Goal: Task Accomplishment & Management: Use online tool/utility

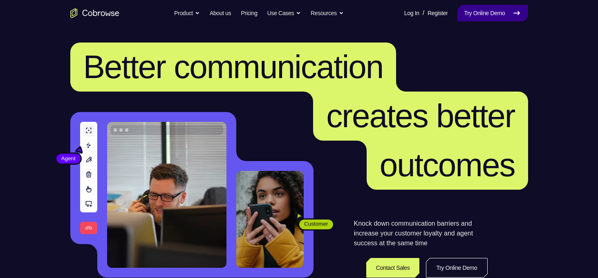
click at [481, 7] on link "Try Online Demo" at bounding box center [493, 13] width 70 height 16
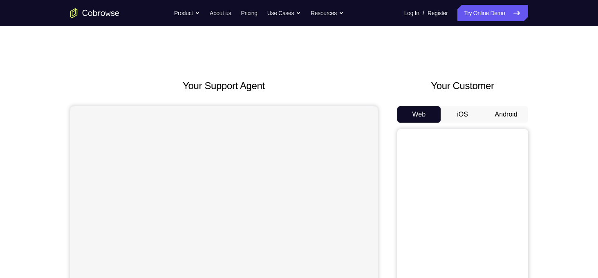
click at [504, 111] on button "Android" at bounding box center [507, 114] width 44 height 16
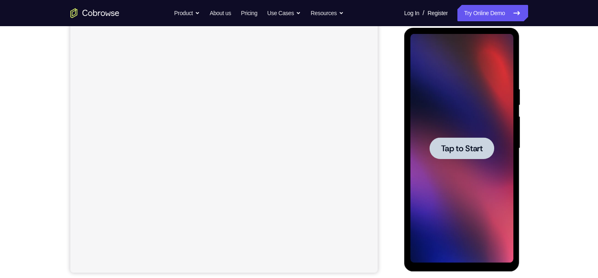
scroll to position [108, 0]
click at [460, 152] on span "Tap to Start" at bounding box center [462, 148] width 42 height 8
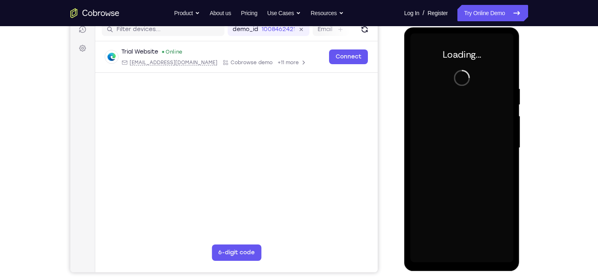
scroll to position [0, 0]
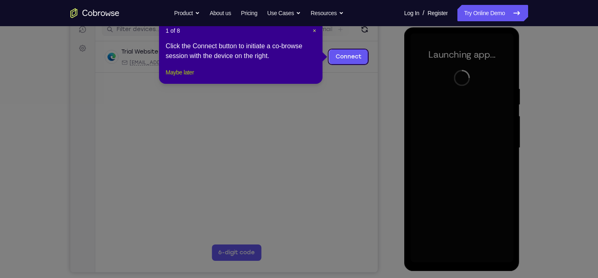
click at [194, 77] on button "Maybe later" at bounding box center [180, 72] width 28 height 10
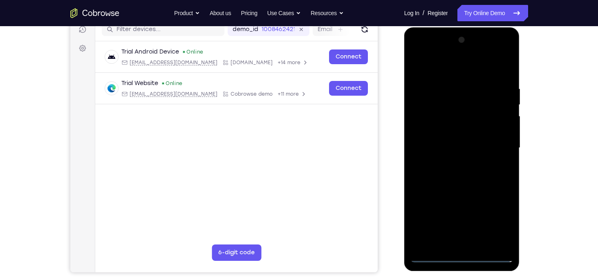
click at [462, 254] on div at bounding box center [462, 148] width 103 height 229
click at [502, 219] on div at bounding box center [462, 148] width 103 height 229
click at [435, 70] on div at bounding box center [462, 148] width 103 height 229
click at [494, 143] on div at bounding box center [462, 148] width 103 height 229
click at [454, 164] on div at bounding box center [462, 148] width 103 height 229
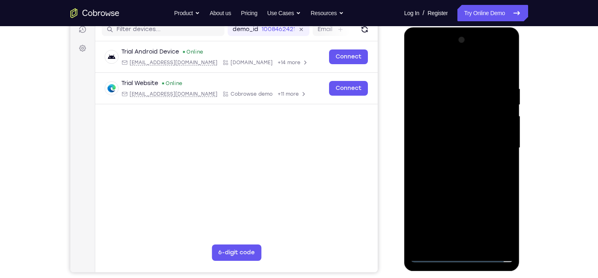
click at [463, 189] on div at bounding box center [462, 148] width 103 height 229
click at [460, 103] on div at bounding box center [462, 148] width 103 height 229
click at [457, 129] on div at bounding box center [462, 148] width 103 height 229
click at [454, 109] on div at bounding box center [462, 148] width 103 height 229
click at [440, 131] on div at bounding box center [462, 148] width 103 height 229
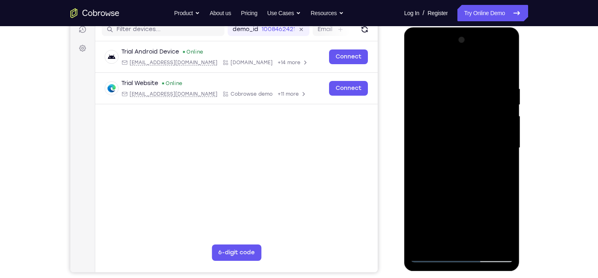
click at [477, 184] on div at bounding box center [462, 148] width 103 height 229
click at [510, 63] on div at bounding box center [462, 148] width 103 height 229
click at [419, 110] on div at bounding box center [462, 148] width 103 height 229
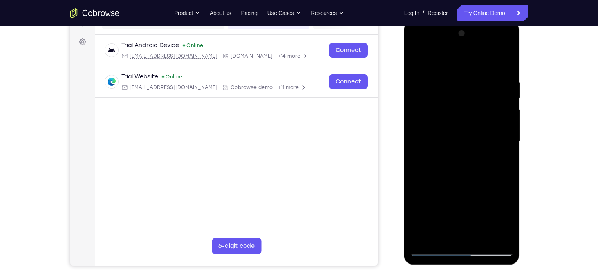
scroll to position [114, 0]
click at [413, 59] on div at bounding box center [462, 141] width 103 height 229
click at [418, 57] on div at bounding box center [462, 141] width 103 height 229
click at [455, 79] on div at bounding box center [462, 141] width 103 height 229
click at [506, 127] on div at bounding box center [462, 141] width 103 height 229
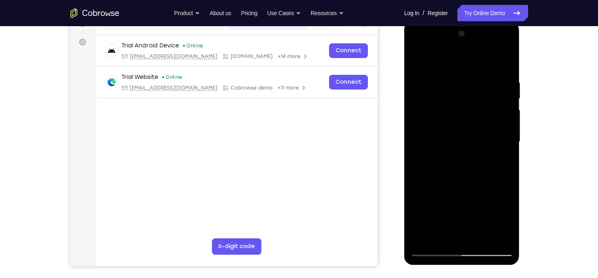
click at [420, 148] on div at bounding box center [462, 141] width 103 height 229
drag, startPoint x: 491, startPoint y: 132, endPoint x: 423, endPoint y: 143, distance: 68.7
click at [423, 143] on div at bounding box center [462, 141] width 103 height 229
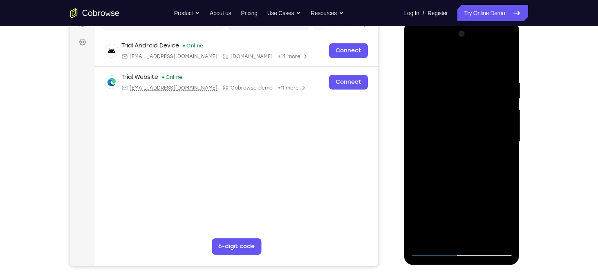
click at [479, 119] on div at bounding box center [462, 141] width 103 height 229
click at [486, 132] on div at bounding box center [462, 141] width 103 height 229
drag, startPoint x: 490, startPoint y: 164, endPoint x: 434, endPoint y: 106, distance: 80.7
click at [434, 106] on div at bounding box center [462, 141] width 103 height 229
click at [426, 155] on div at bounding box center [462, 141] width 103 height 229
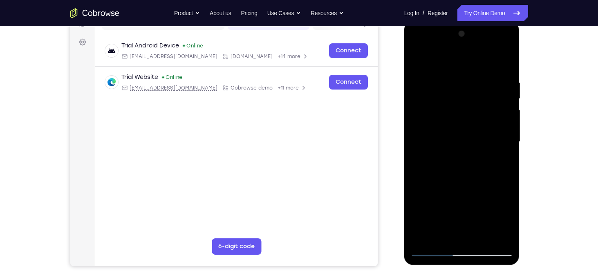
click at [421, 183] on div at bounding box center [462, 141] width 103 height 229
click at [416, 172] on div at bounding box center [462, 141] width 103 height 229
click at [431, 166] on div at bounding box center [462, 141] width 103 height 229
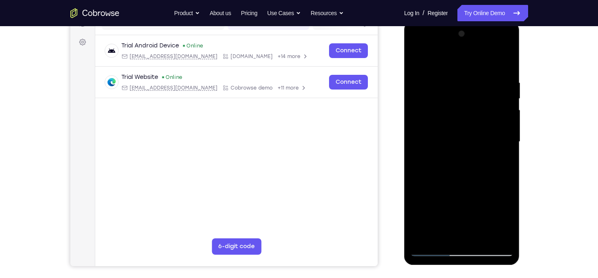
click at [431, 166] on div at bounding box center [462, 141] width 103 height 229
click at [504, 61] on div at bounding box center [462, 141] width 103 height 229
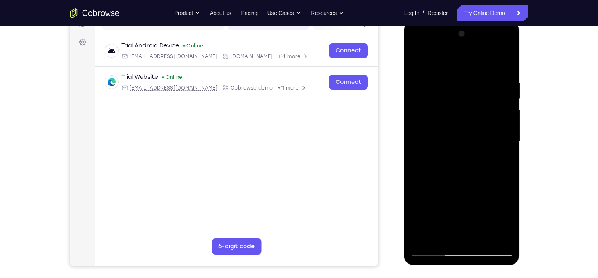
click at [501, 63] on div at bounding box center [462, 141] width 103 height 229
click at [497, 74] on div at bounding box center [462, 141] width 103 height 229
click at [494, 119] on div at bounding box center [462, 141] width 103 height 229
click at [472, 163] on div at bounding box center [462, 141] width 103 height 229
click at [482, 240] on div at bounding box center [462, 141] width 103 height 229
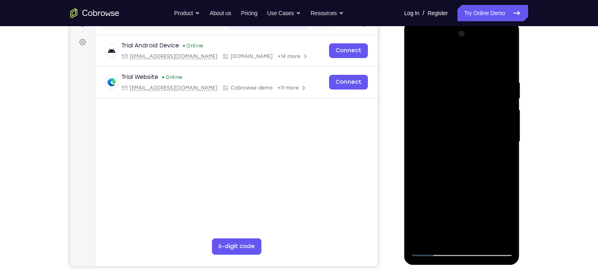
click at [476, 183] on div at bounding box center [462, 141] width 103 height 229
click at [461, 135] on div at bounding box center [462, 141] width 103 height 229
drag, startPoint x: 482, startPoint y: 143, endPoint x: 488, endPoint y: 193, distance: 50.7
click at [488, 193] on div at bounding box center [462, 141] width 103 height 229
drag, startPoint x: 495, startPoint y: 153, endPoint x: 492, endPoint y: 183, distance: 30.8
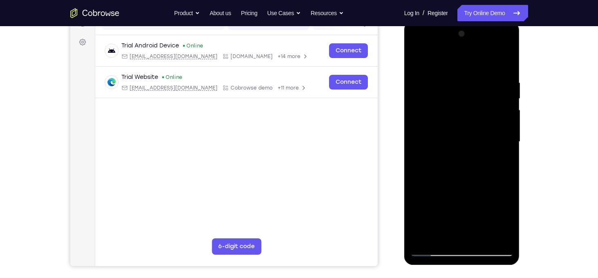
click at [492, 183] on div at bounding box center [462, 141] width 103 height 229
drag, startPoint x: 489, startPoint y: 181, endPoint x: 483, endPoint y: 117, distance: 64.1
click at [483, 117] on div at bounding box center [462, 141] width 103 height 229
drag, startPoint x: 486, startPoint y: 177, endPoint x: 501, endPoint y: 102, distance: 76.8
click at [501, 102] on div at bounding box center [462, 141] width 103 height 229
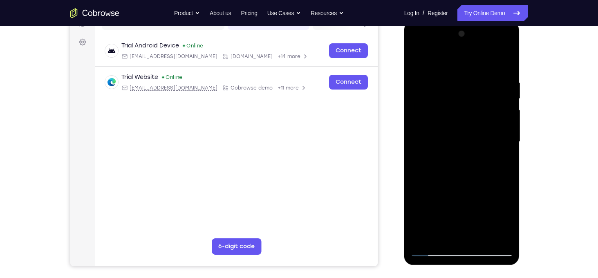
click at [414, 64] on div at bounding box center [462, 141] width 103 height 229
drag, startPoint x: 486, startPoint y: 97, endPoint x: 463, endPoint y: 97, distance: 22.9
click at [463, 97] on div at bounding box center [462, 141] width 103 height 229
drag, startPoint x: 441, startPoint y: 102, endPoint x: 472, endPoint y: 104, distance: 30.7
click at [472, 104] on div at bounding box center [462, 141] width 103 height 229
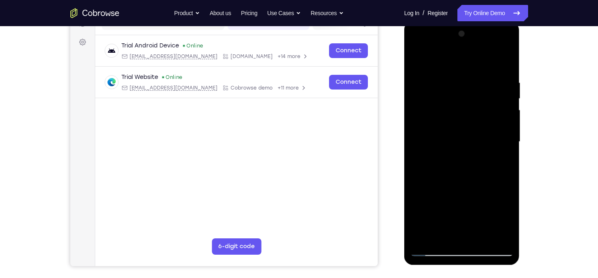
click at [419, 56] on div at bounding box center [462, 141] width 103 height 229
click at [451, 74] on div at bounding box center [462, 141] width 103 height 229
click at [494, 144] on div at bounding box center [462, 141] width 103 height 229
click at [423, 193] on div at bounding box center [462, 141] width 103 height 229
click at [422, 201] on div at bounding box center [462, 141] width 103 height 229
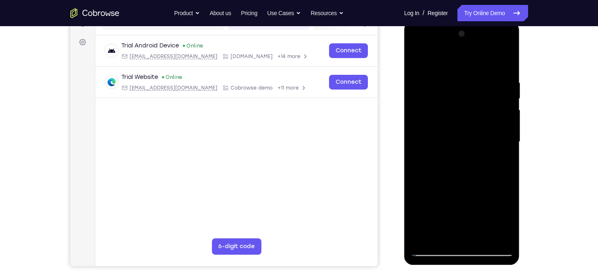
click at [505, 61] on div at bounding box center [462, 141] width 103 height 229
drag, startPoint x: 470, startPoint y: 157, endPoint x: 482, endPoint y: 105, distance: 53.5
click at [482, 105] on div at bounding box center [462, 141] width 103 height 229
drag, startPoint x: 454, startPoint y: 189, endPoint x: 488, endPoint y: 115, distance: 81.4
click at [488, 115] on div at bounding box center [462, 141] width 103 height 229
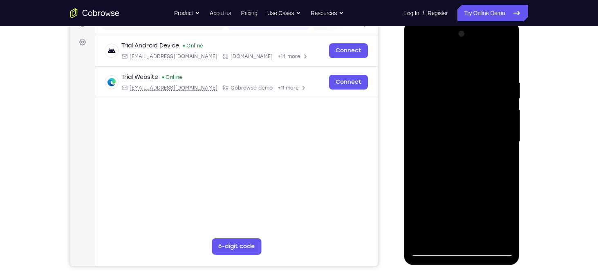
drag, startPoint x: 452, startPoint y: 191, endPoint x: 476, endPoint y: 107, distance: 87.5
click at [476, 107] on div at bounding box center [462, 141] width 103 height 229
drag, startPoint x: 472, startPoint y: 210, endPoint x: 501, endPoint y: 132, distance: 83.7
click at [501, 132] on div at bounding box center [462, 141] width 103 height 229
drag, startPoint x: 486, startPoint y: 192, endPoint x: 500, endPoint y: 94, distance: 98.3
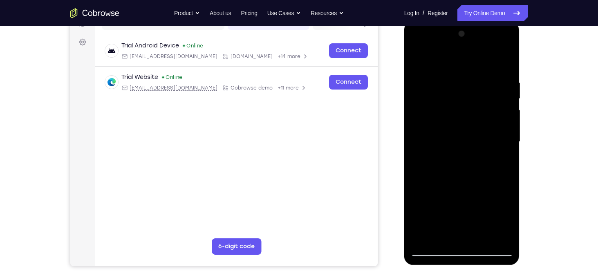
click at [500, 94] on div at bounding box center [462, 141] width 103 height 229
drag, startPoint x: 468, startPoint y: 195, endPoint x: 481, endPoint y: 129, distance: 66.7
click at [481, 129] on div at bounding box center [462, 141] width 103 height 229
click at [425, 240] on div at bounding box center [462, 141] width 103 height 229
